Goal: Information Seeking & Learning: Learn about a topic

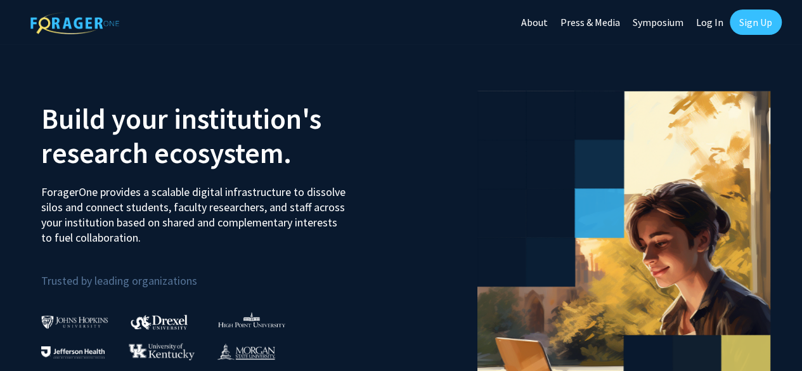
drag, startPoint x: 703, startPoint y: 24, endPoint x: 716, endPoint y: 12, distance: 17.0
click at [716, 12] on link "Log In" at bounding box center [710, 22] width 40 height 44
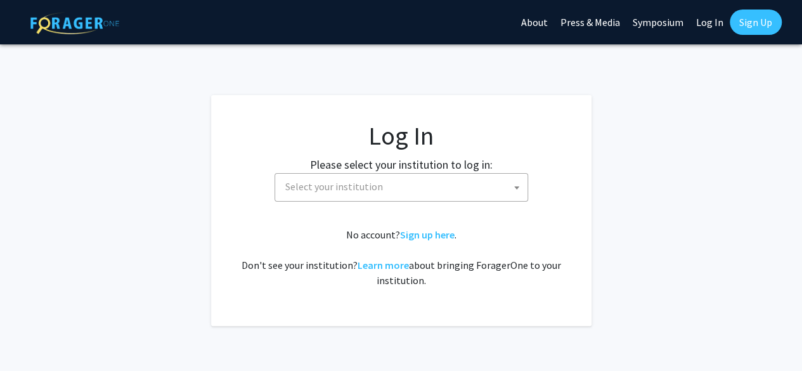
click at [419, 193] on span "Select your institution" at bounding box center [403, 187] width 247 height 26
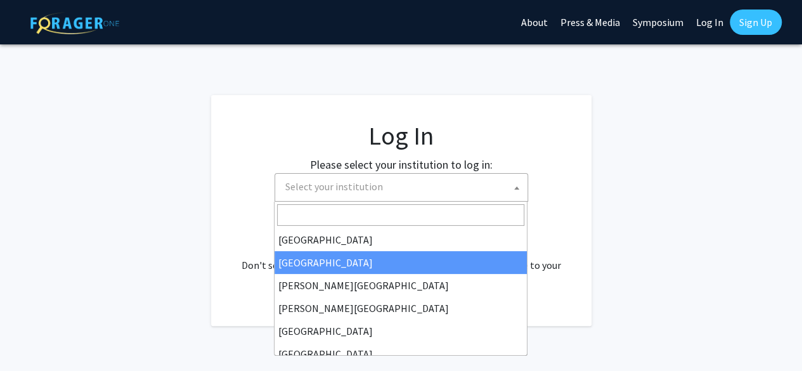
select select "10"
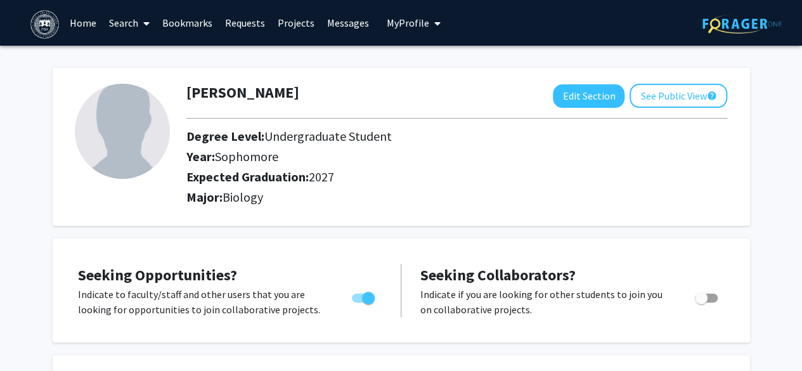
click at [134, 29] on link "Search" at bounding box center [129, 23] width 53 height 44
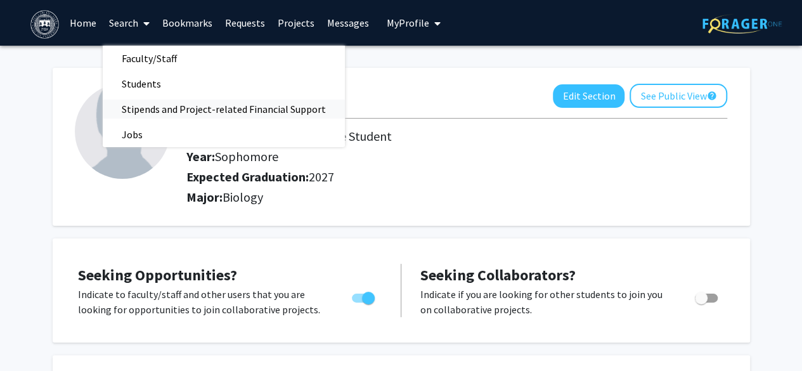
click at [140, 98] on span "Stipends and Project-related Financial Support" at bounding box center [224, 108] width 242 height 25
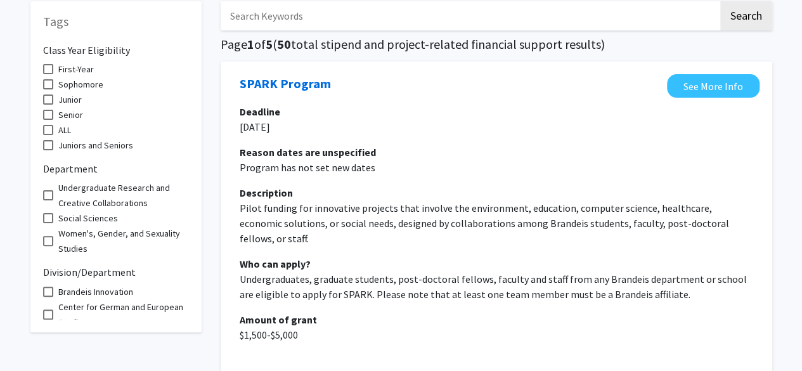
scroll to position [71, 0]
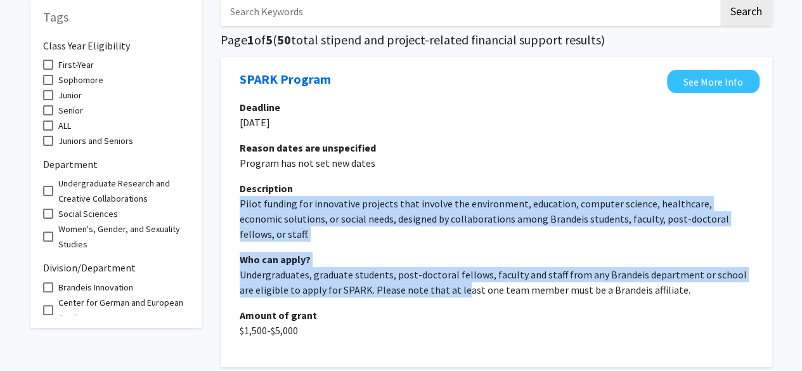
drag, startPoint x: 441, startPoint y: 276, endPoint x: 303, endPoint y: 188, distance: 163.7
click at [303, 188] on div "Deadline [DATE] Reason dates are unspecified Program has not set new dates Desc…" at bounding box center [497, 219] width 514 height 239
click at [418, 209] on p "Pilot funding for innovative projects that involve the environment, education, …" at bounding box center [497, 219] width 514 height 46
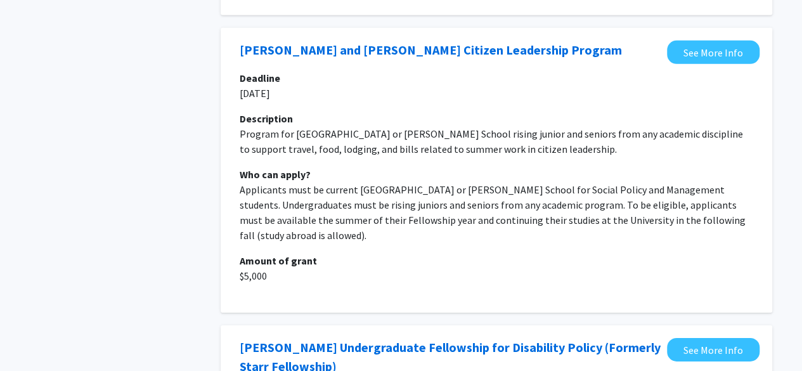
scroll to position [1986, 0]
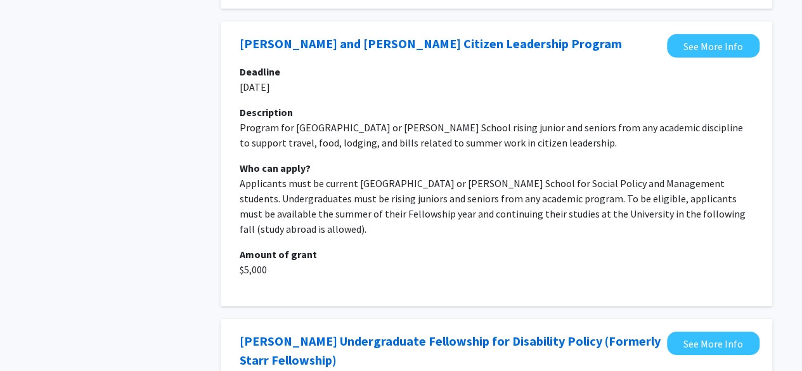
drag, startPoint x: 306, startPoint y: 260, endPoint x: 121, endPoint y: 225, distance: 188.0
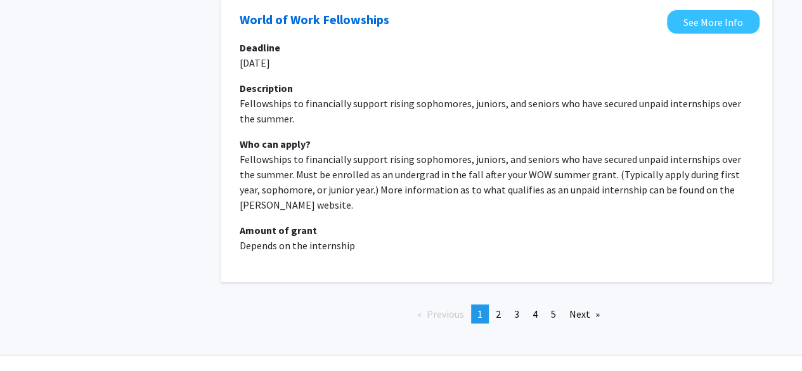
scroll to position [2604, 0]
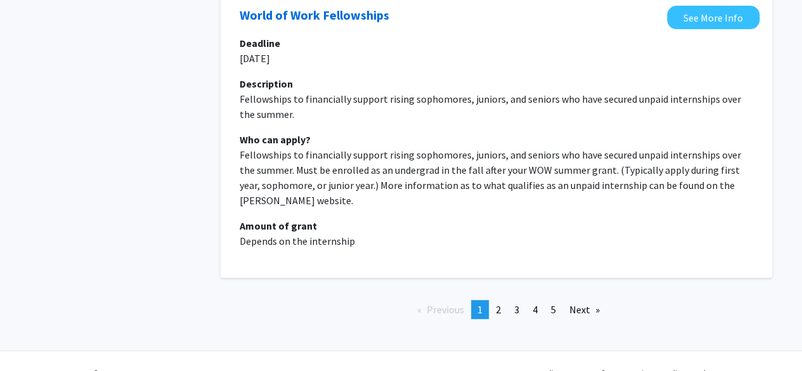
click at [500, 303] on span "2" at bounding box center [498, 309] width 5 height 13
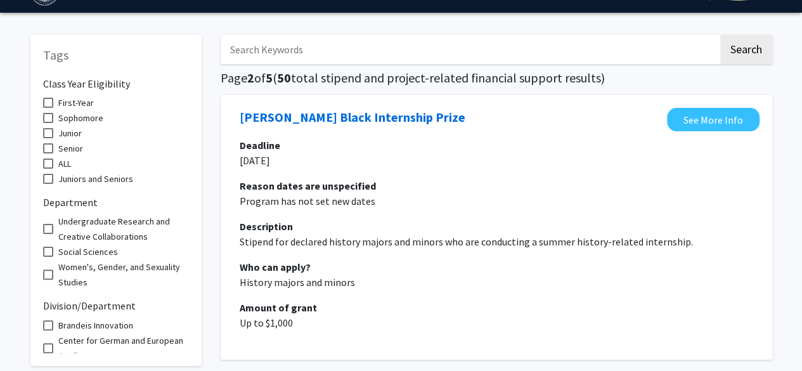
scroll to position [34, 0]
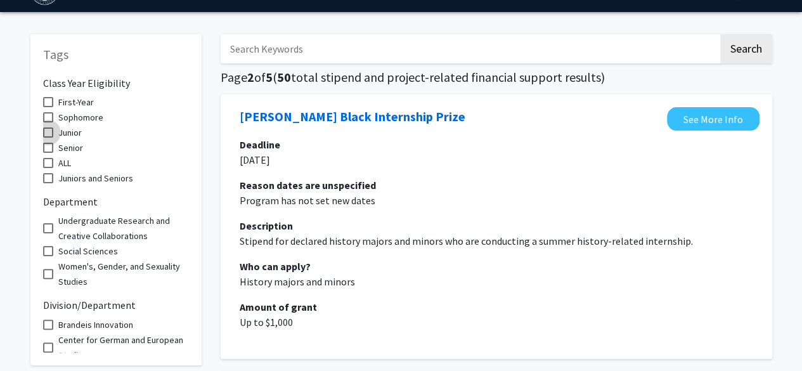
click at [52, 131] on span at bounding box center [48, 132] width 10 height 10
click at [48, 138] on input "Junior" at bounding box center [48, 138] width 1 height 1
checkbox input "true"
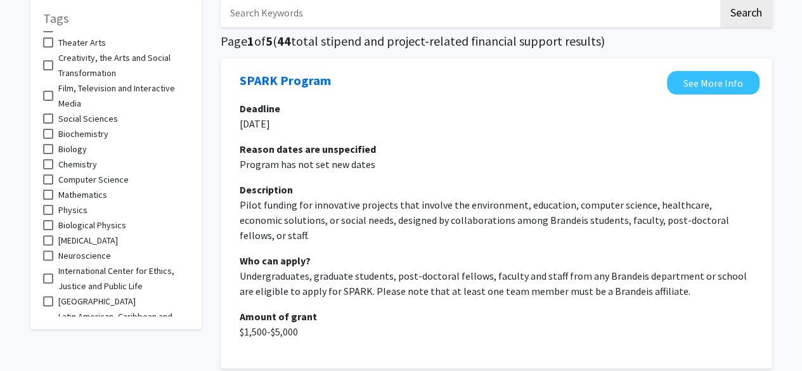
scroll to position [732, 0]
click at [54, 143] on label "Biology" at bounding box center [65, 150] width 44 height 15
click at [48, 155] on input "Biology" at bounding box center [48, 155] width 1 height 1
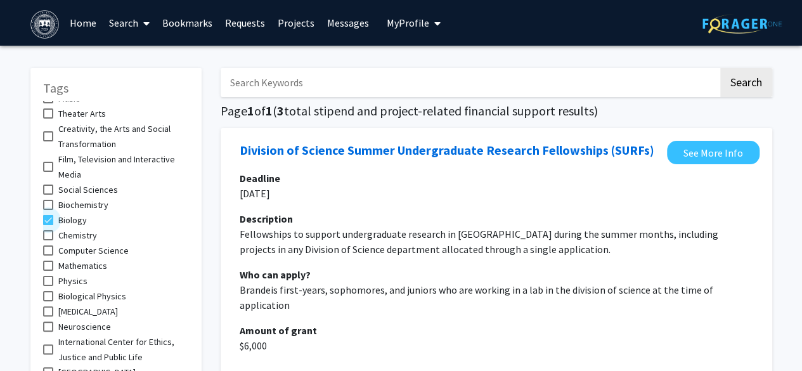
click at [66, 212] on span "Biology" at bounding box center [72, 219] width 29 height 15
click at [48, 225] on input "Biology" at bounding box center [48, 225] width 1 height 1
checkbox input "false"
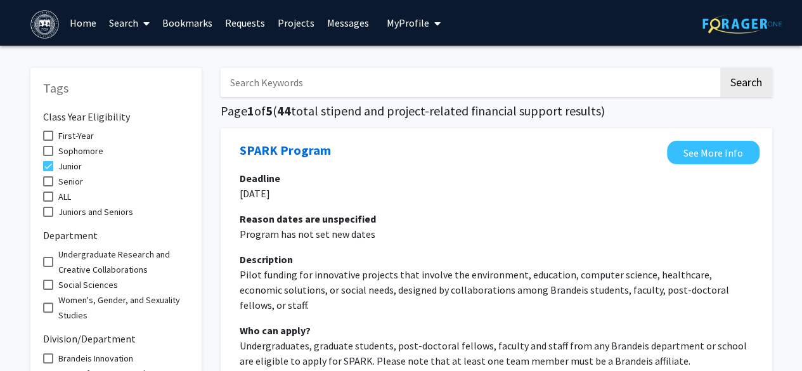
click at [153, 25] on link "Search" at bounding box center [129, 23] width 53 height 44
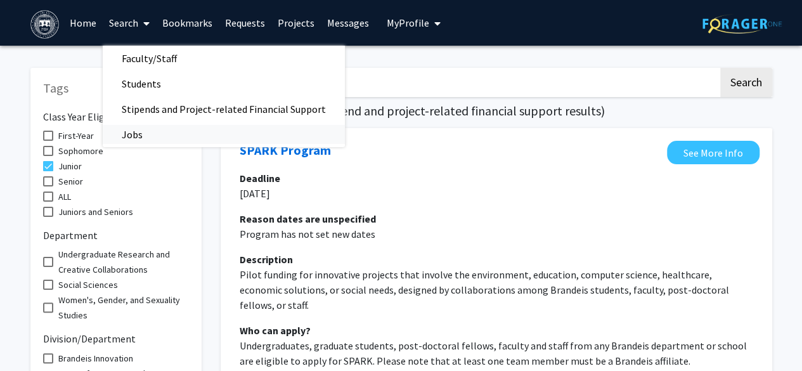
click at [130, 134] on span "Jobs" at bounding box center [132, 134] width 59 height 25
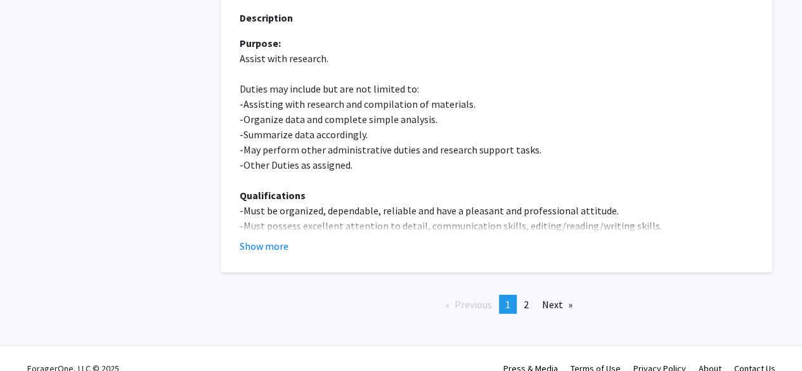
scroll to position [4058, 0]
click at [554, 296] on link "Next page" at bounding box center [557, 305] width 43 height 19
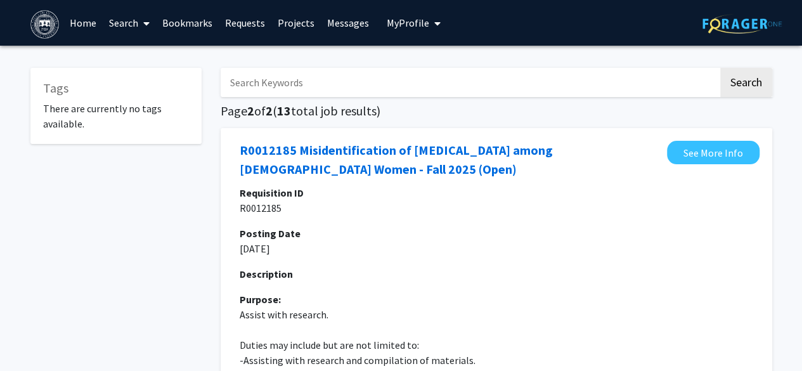
click at [140, 27] on span at bounding box center [143, 23] width 11 height 44
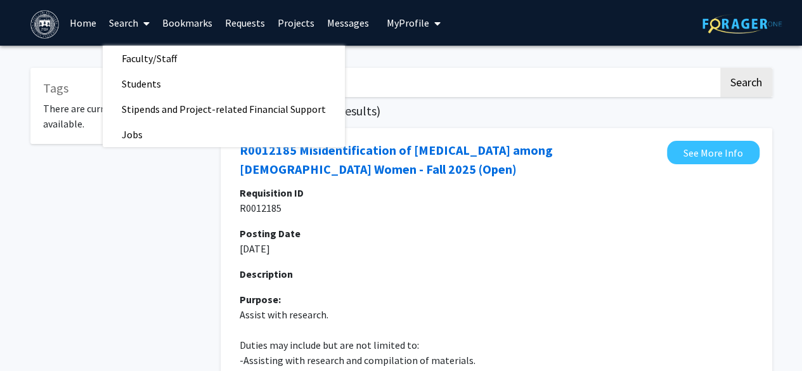
click at [165, 56] on span "Faculty/Staff" at bounding box center [149, 58] width 93 height 25
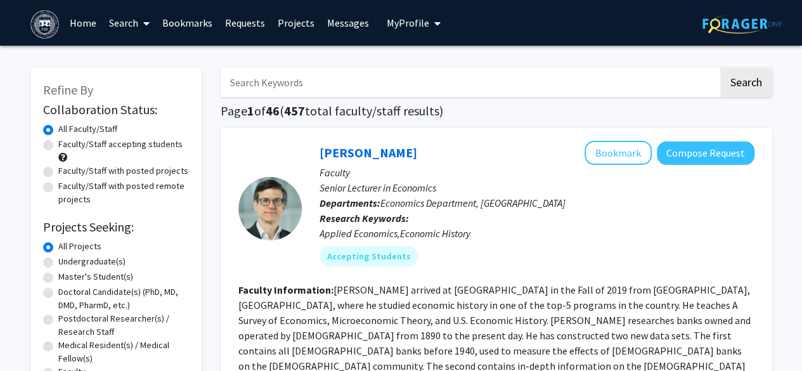
click at [353, 91] on input "Search Keywords" at bounding box center [470, 82] width 498 height 29
type input "kadener"
click at [721, 68] on button "Search" at bounding box center [747, 82] width 52 height 29
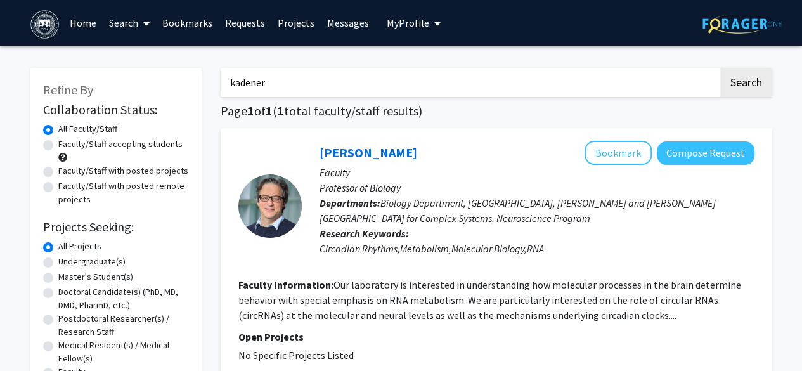
drag, startPoint x: 356, startPoint y: 84, endPoint x: 152, endPoint y: 53, distance: 206.6
click at [152, 53] on div "Refine By Collaboration Status: Collaboration Status All Faculty/Staff Collabor…" at bounding box center [401, 307] width 802 height 523
click at [417, 18] on span "My Profile" at bounding box center [408, 22] width 42 height 13
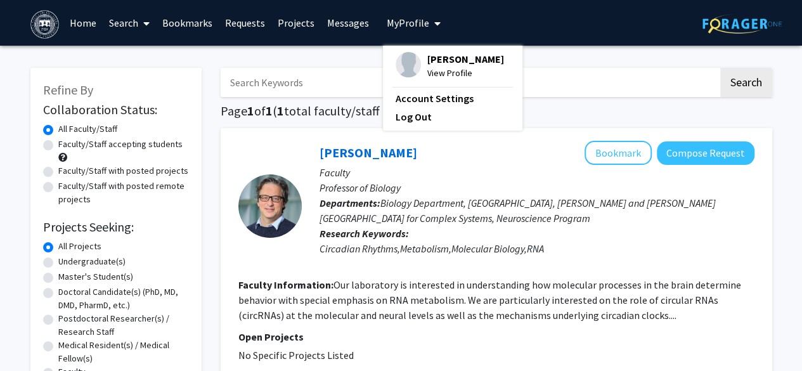
click at [420, 120] on link "Log Out" at bounding box center [453, 116] width 114 height 15
